Goal: Information Seeking & Learning: Check status

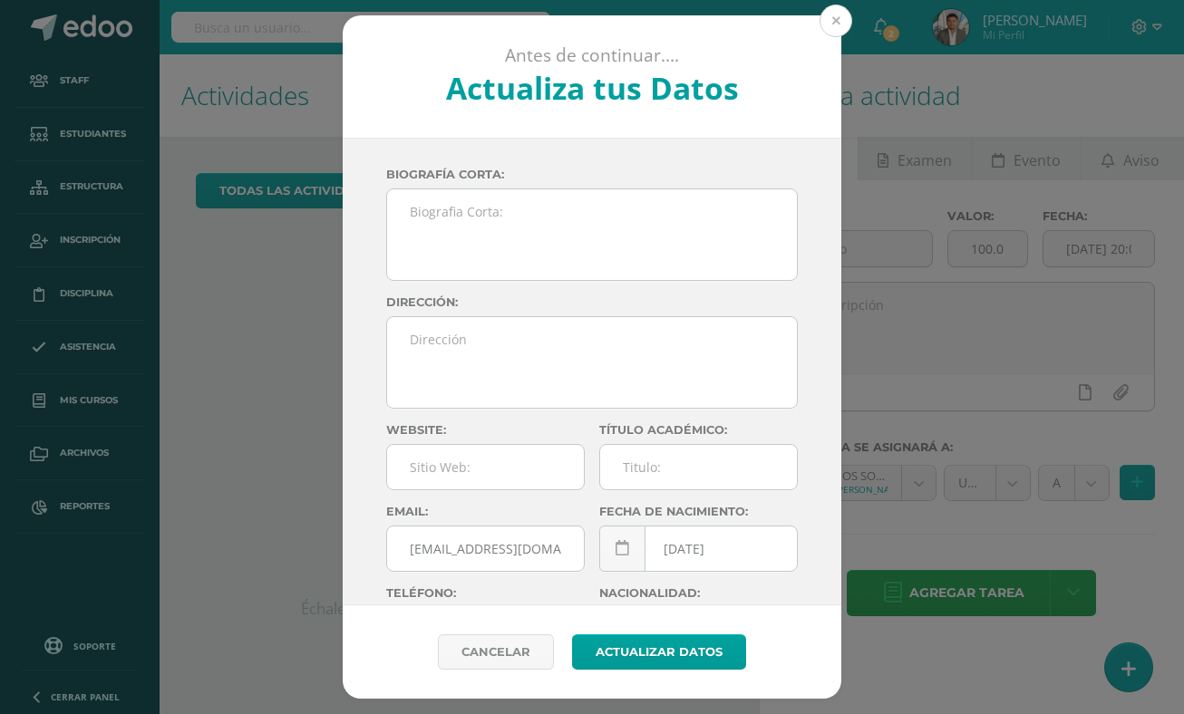
click at [840, 26] on button at bounding box center [835, 21] width 33 height 33
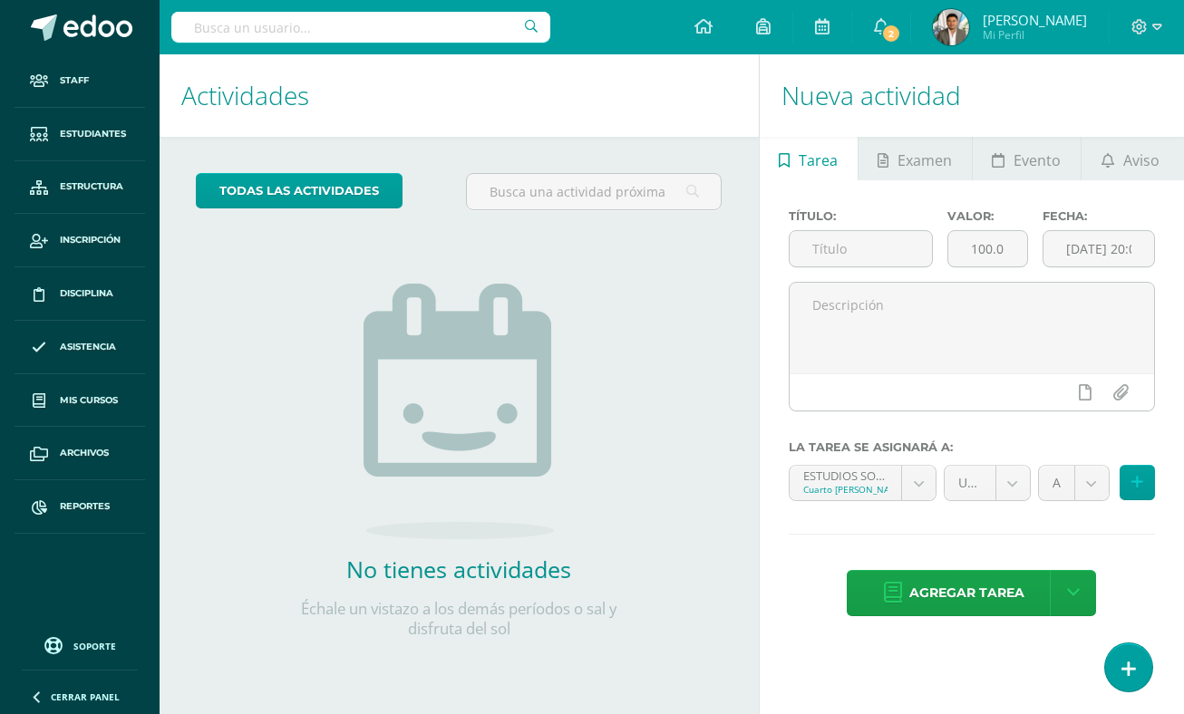
click at [363, 24] on input "text" at bounding box center [360, 27] width 379 height 31
type input "[PERSON_NAME]"
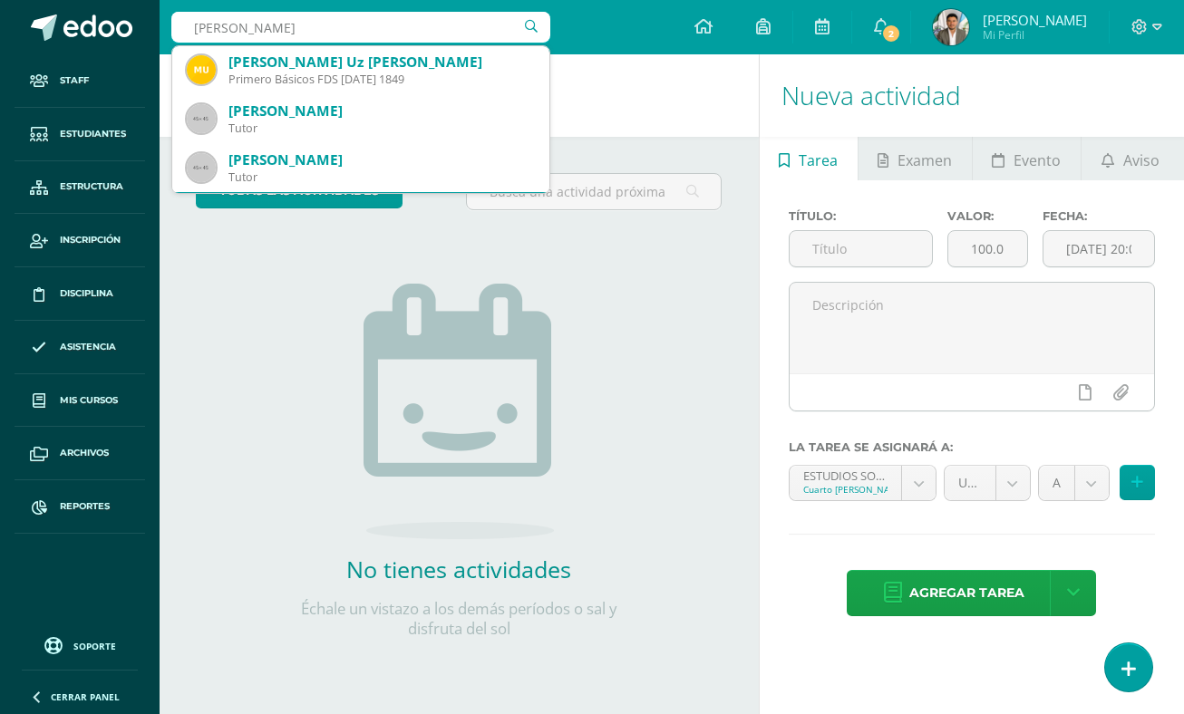
scroll to position [29, 0]
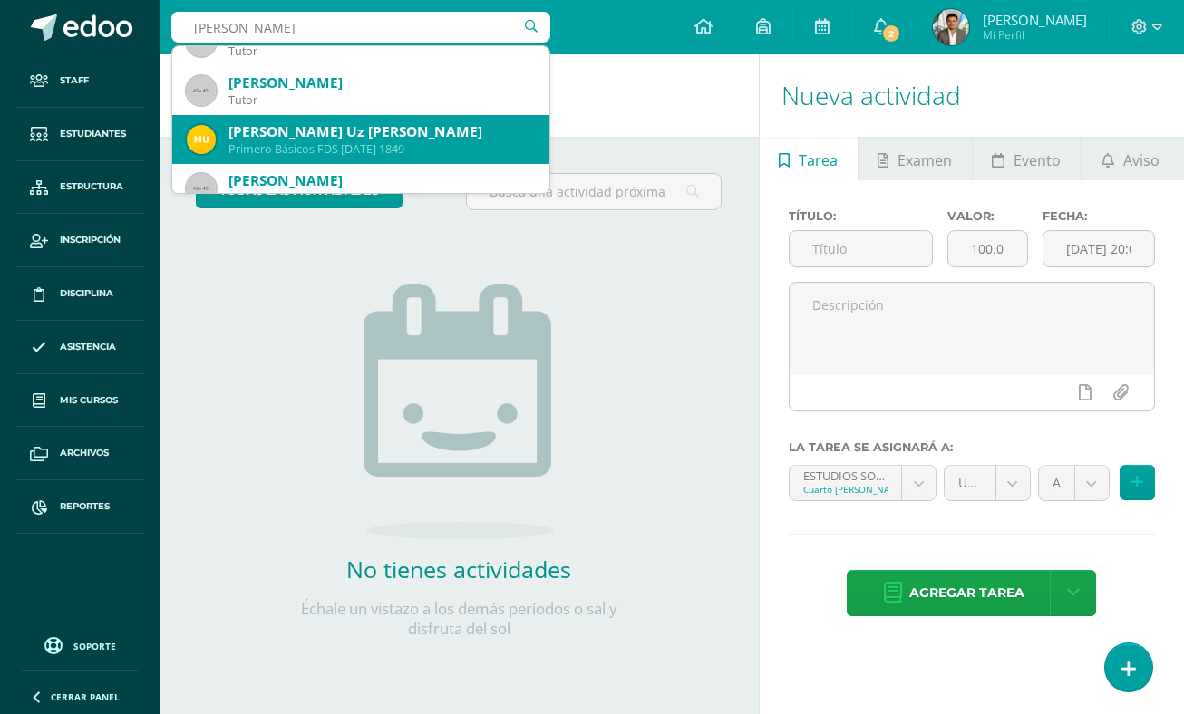
click at [403, 139] on div "[PERSON_NAME] Uz [PERSON_NAME]" at bounding box center [381, 131] width 306 height 19
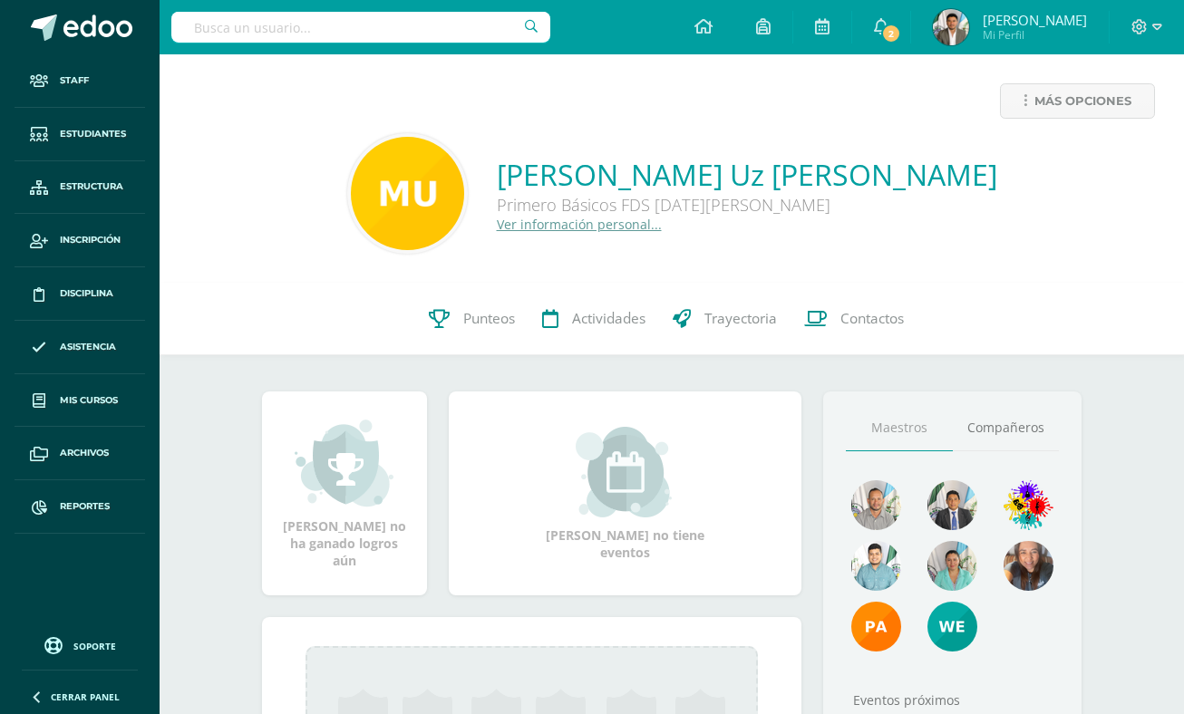
scroll to position [6, 0]
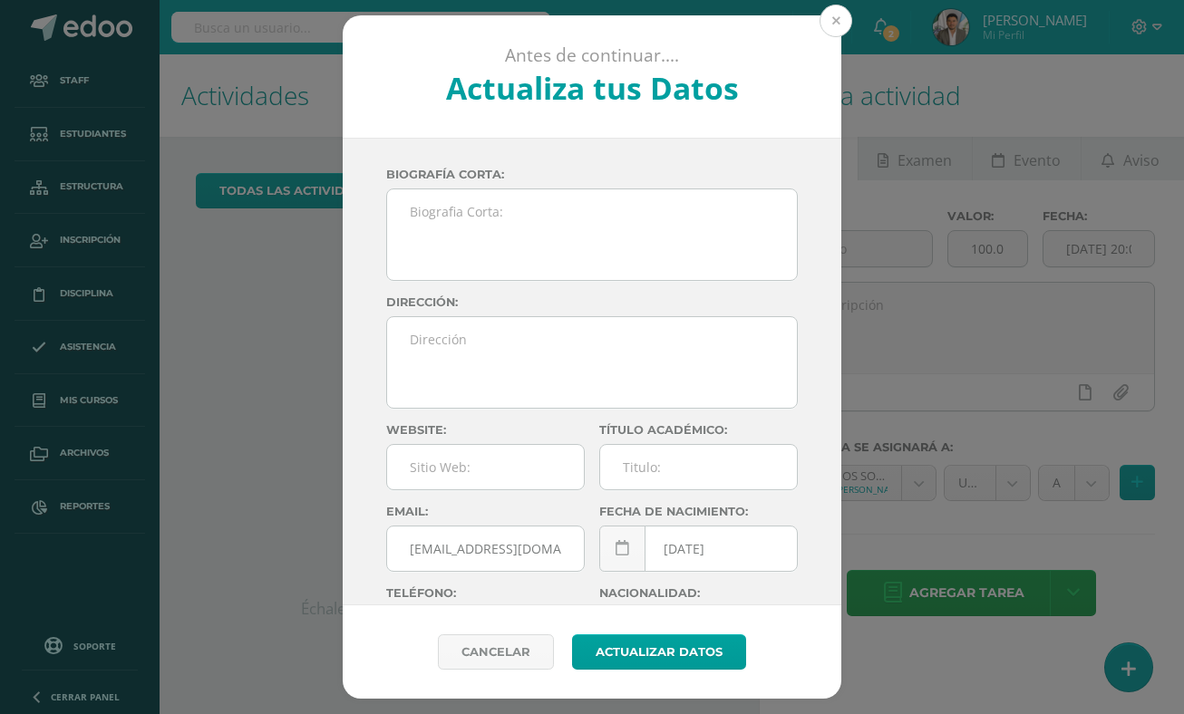
click at [834, 20] on button at bounding box center [835, 21] width 33 height 33
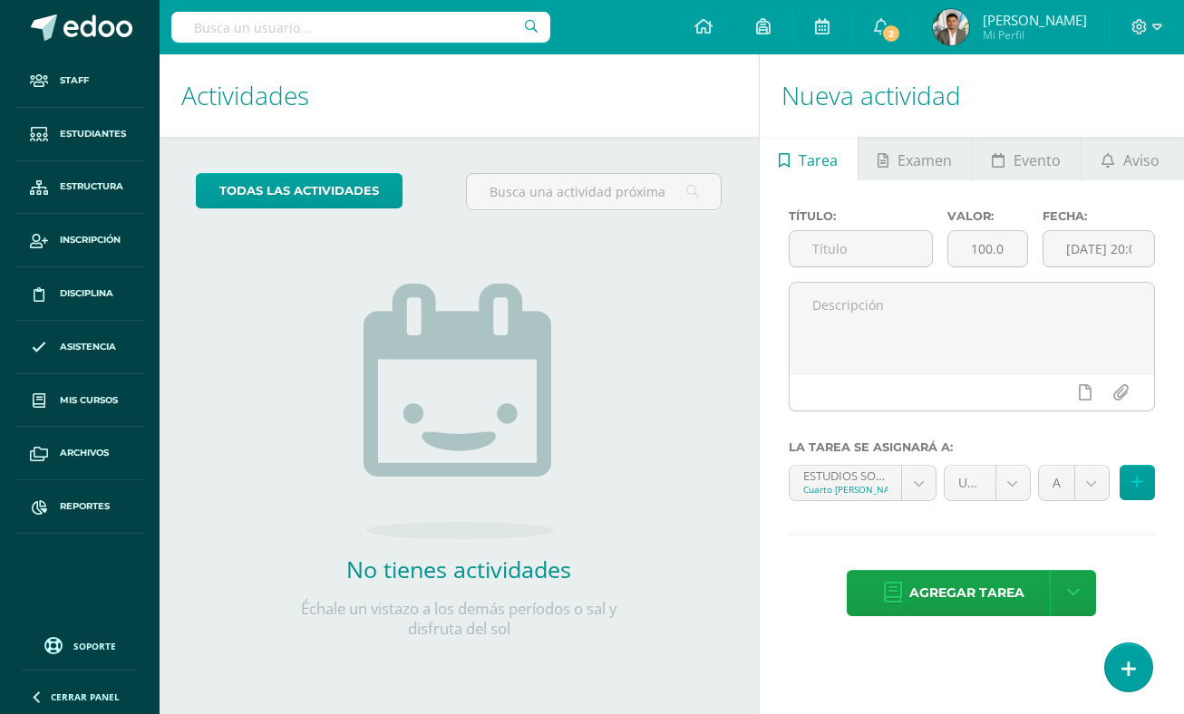
click at [453, 23] on input "text" at bounding box center [360, 27] width 379 height 31
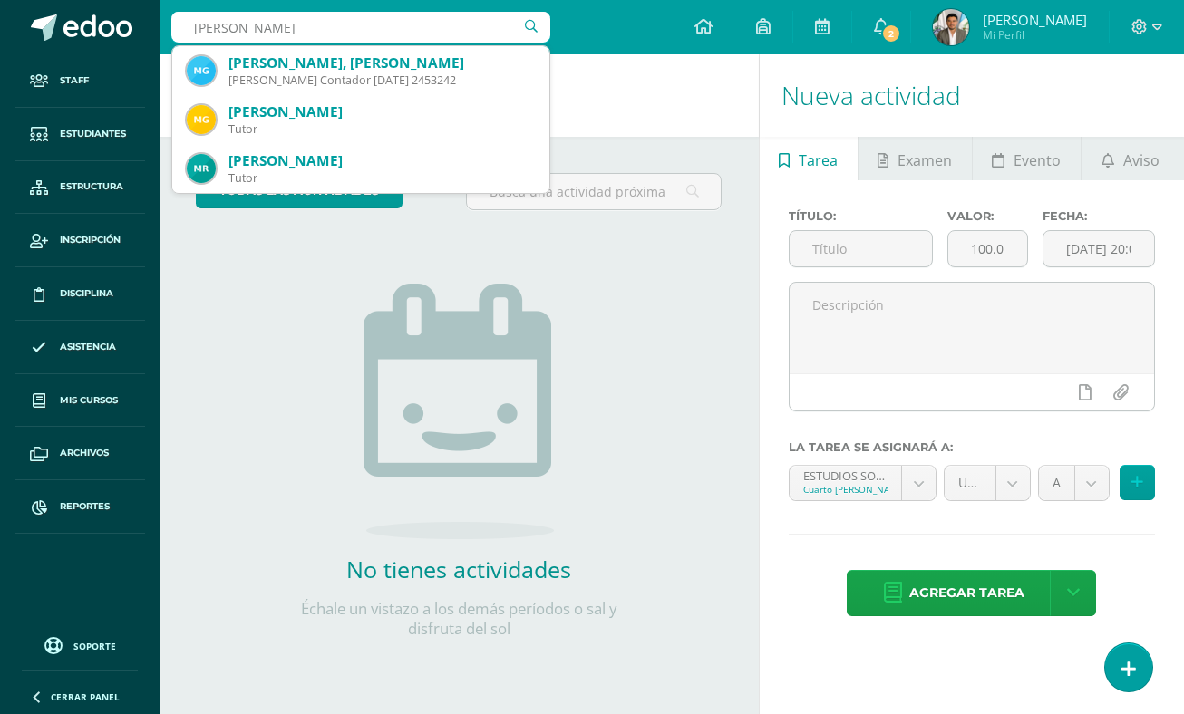
type input "[PERSON_NAME]"
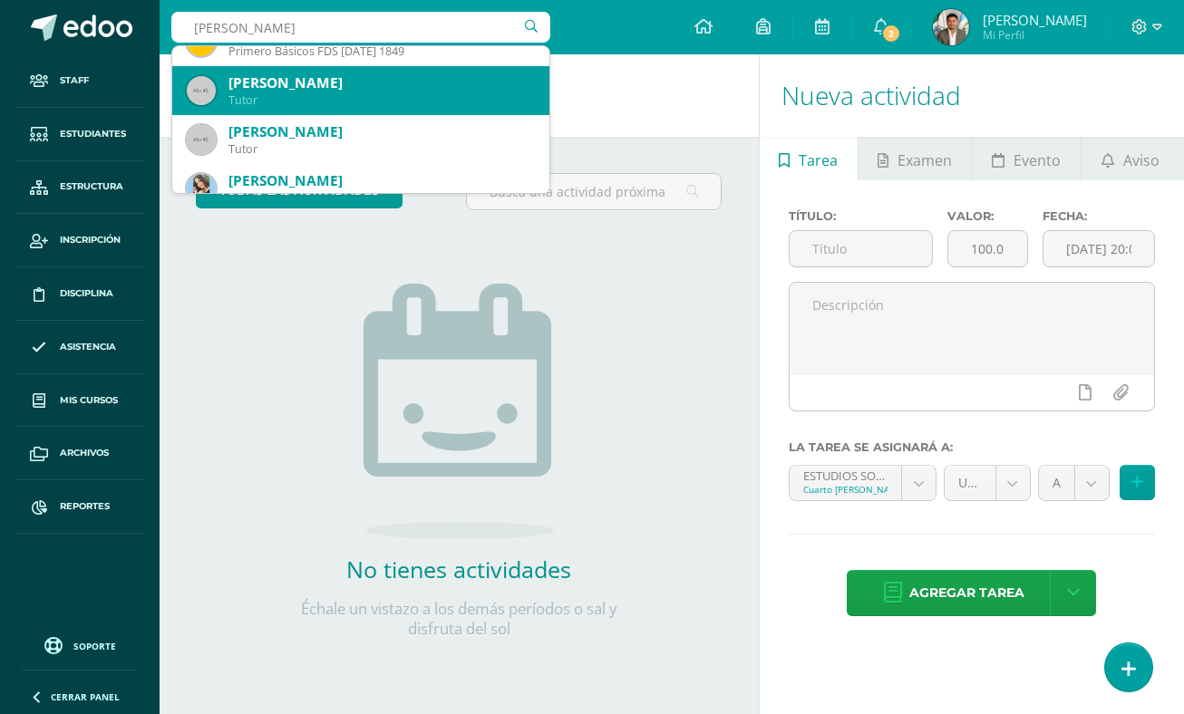
scroll to position [73, 0]
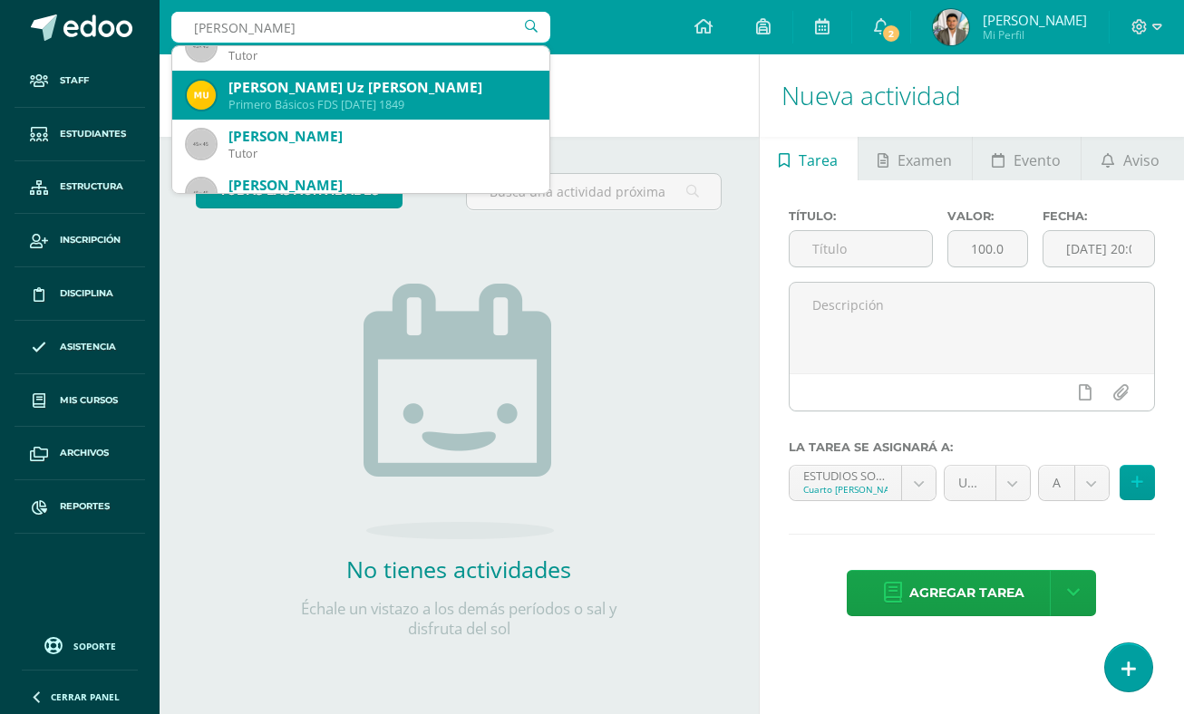
click at [478, 109] on div "Primero Básicos FDS Domingo 1849" at bounding box center [381, 104] width 306 height 15
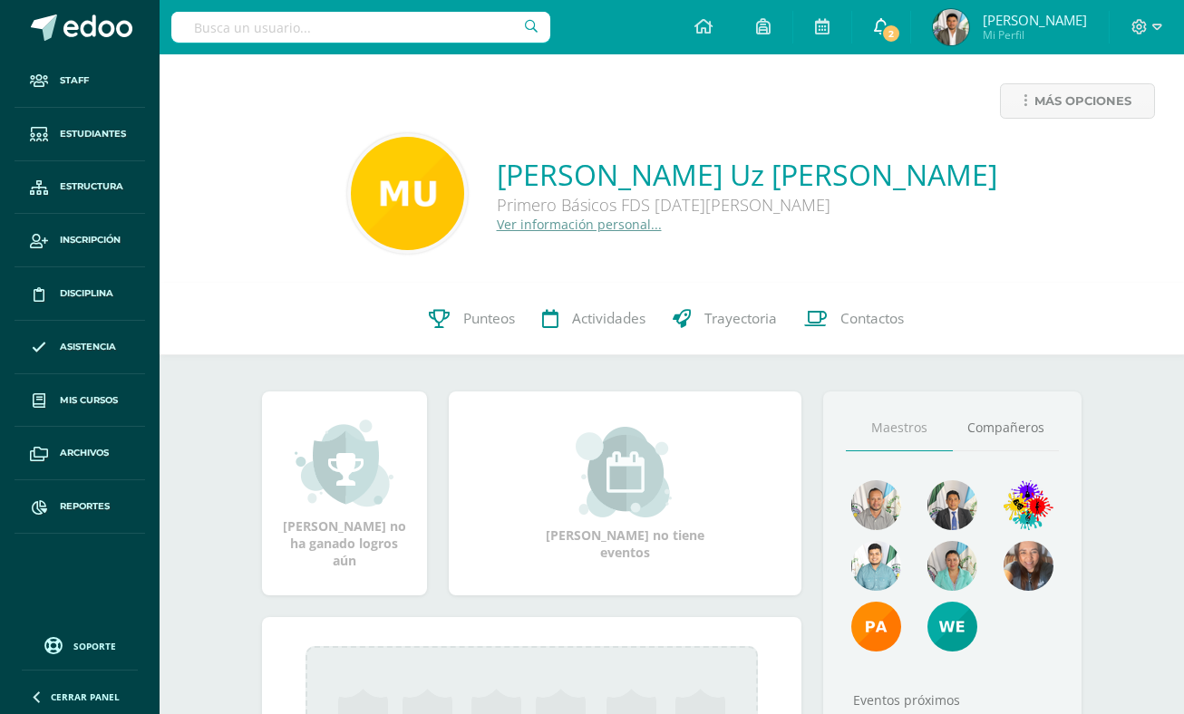
click at [888, 29] on icon at bounding box center [881, 26] width 15 height 16
click at [508, 320] on span "Punteos" at bounding box center [489, 318] width 52 height 19
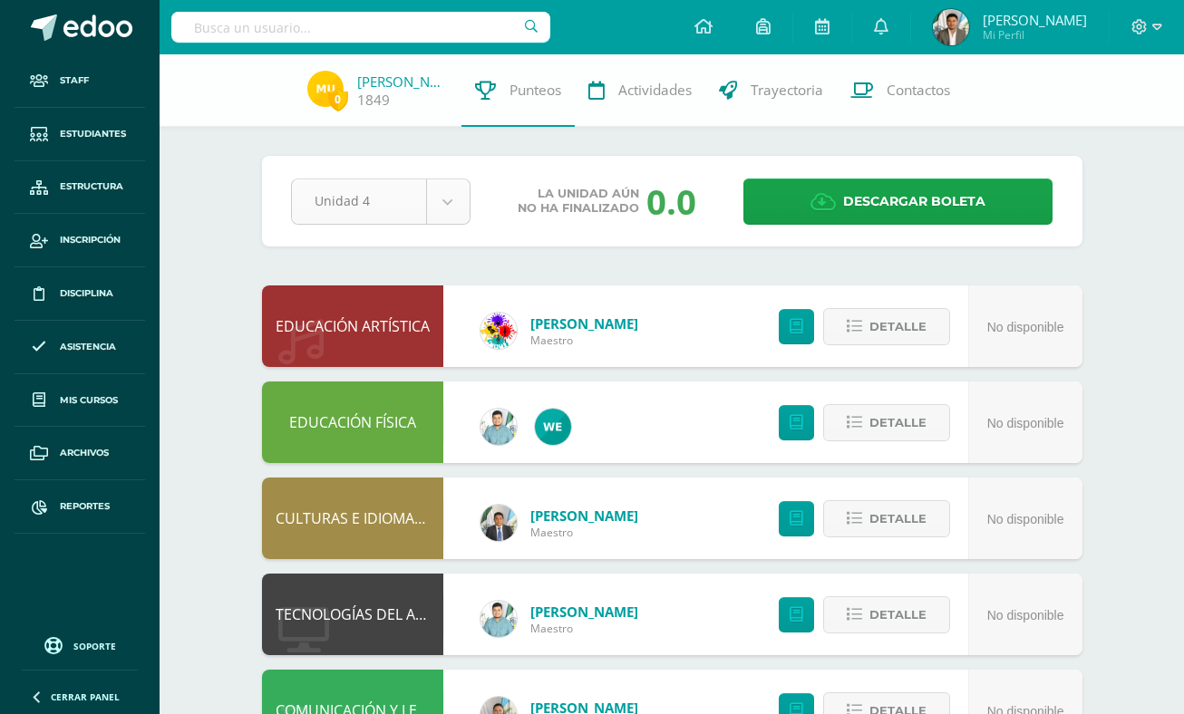
click at [449, 206] on body "Staff Estudiantes Estructura Inscripción Disciplina Asistencia Mis cursos Archi…" at bounding box center [592, 634] width 1184 height 1268
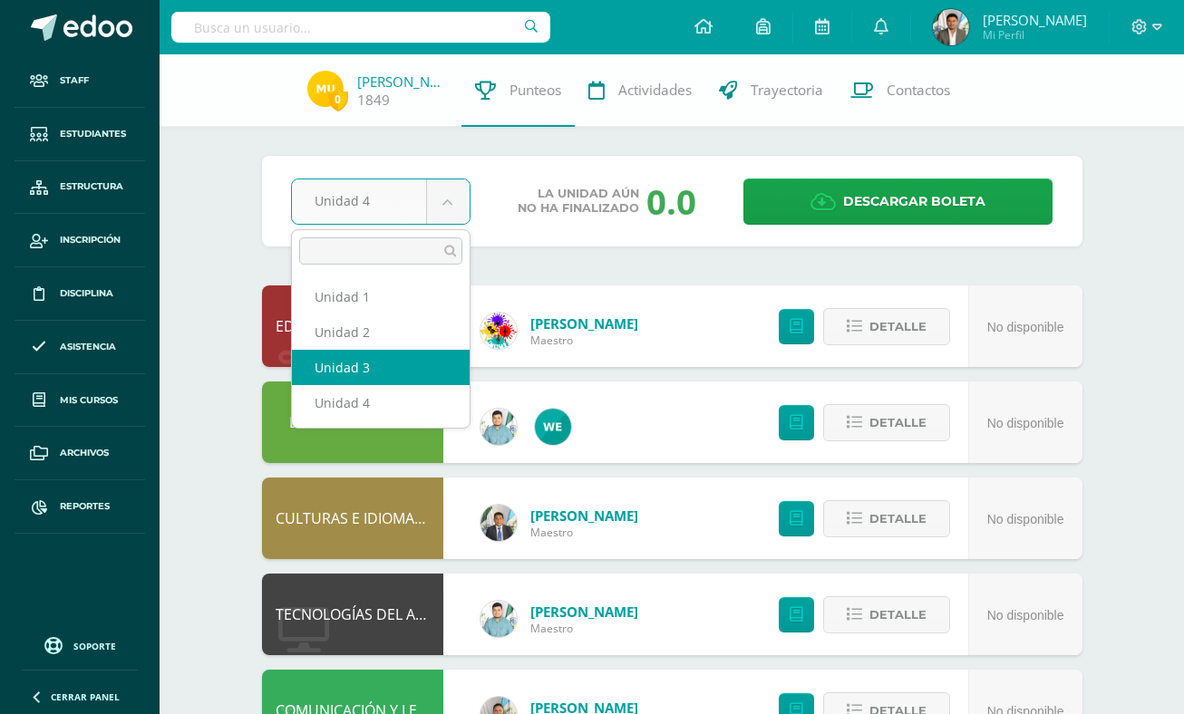
select select "Unidad 3"
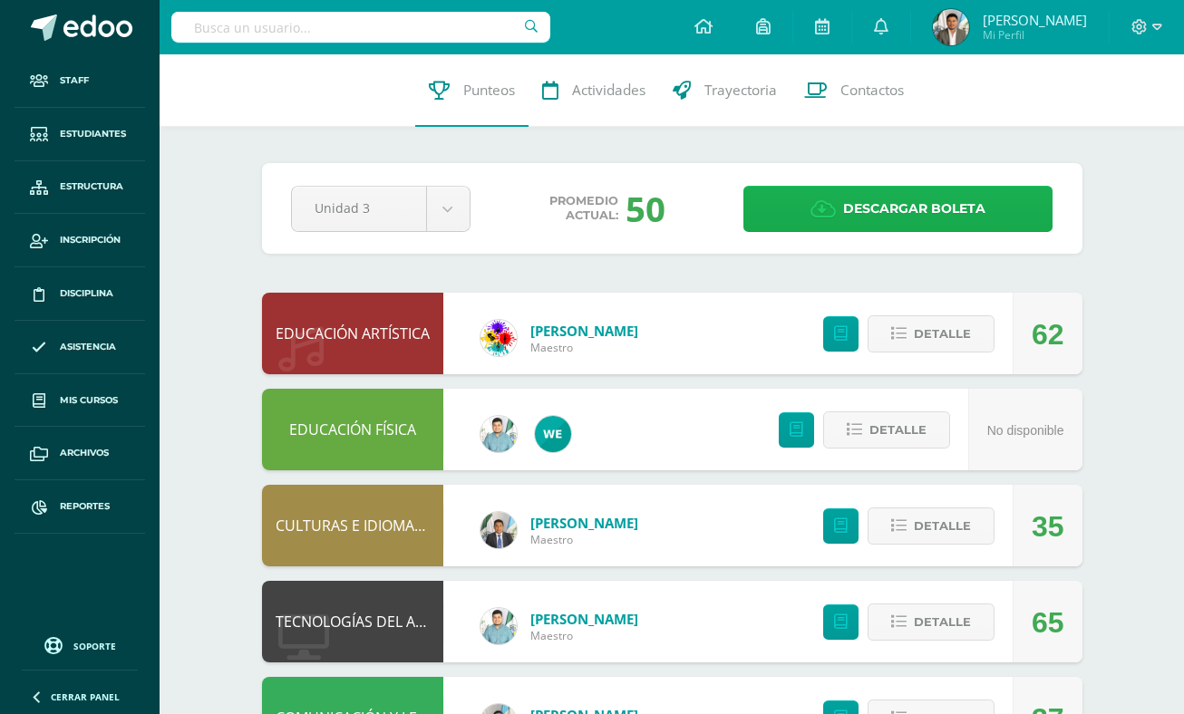
click at [833, 213] on icon at bounding box center [822, 209] width 25 height 20
